Goal: Information Seeking & Learning: Learn about a topic

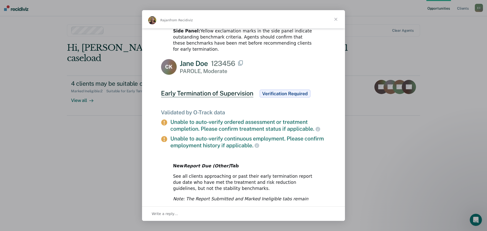
scroll to position [233, 0]
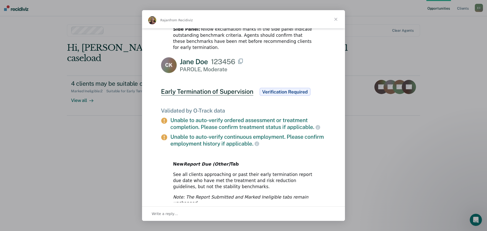
click at [336, 18] on span "Close" at bounding box center [336, 19] width 18 height 18
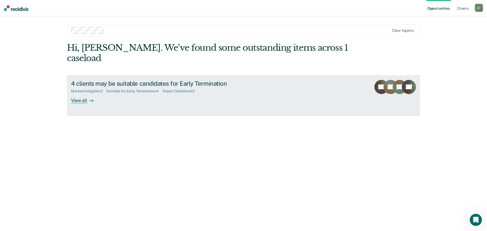
click at [74, 93] on div "View all" at bounding box center [85, 98] width 28 height 10
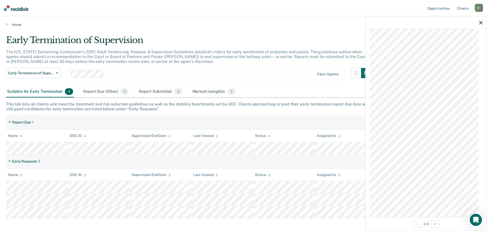
scroll to position [537, 0]
click at [437, 224] on button "Next Opportunity" at bounding box center [435, 224] width 8 height 8
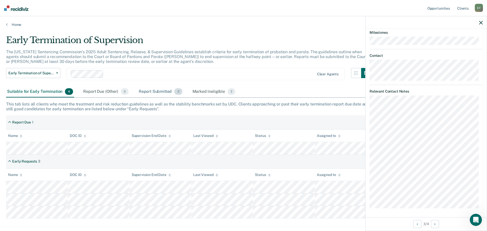
click at [147, 89] on div "Report Submitted 2" at bounding box center [161, 91] width 46 height 11
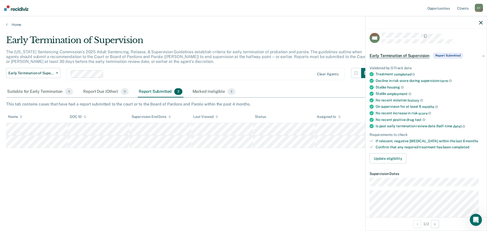
scroll to position [2, 0]
